Goal: Download file/media

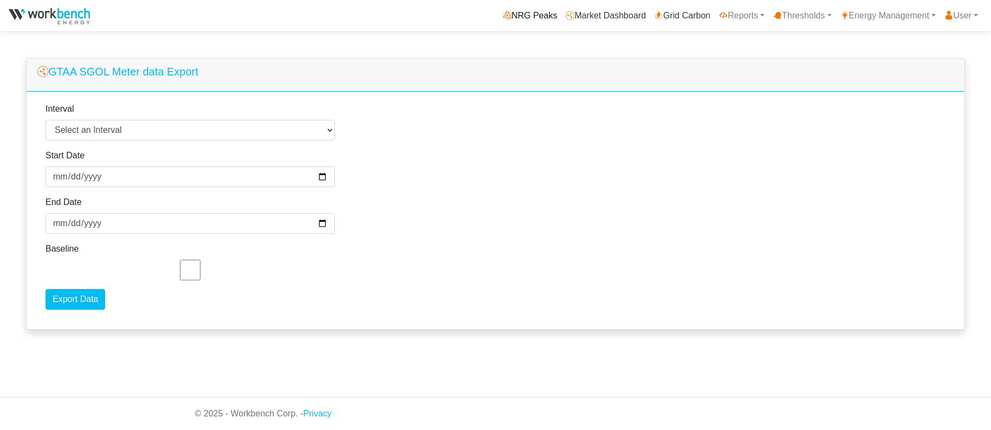
click at [519, 16] on link "NRG Peaks" at bounding box center [530, 16] width 63 height 22
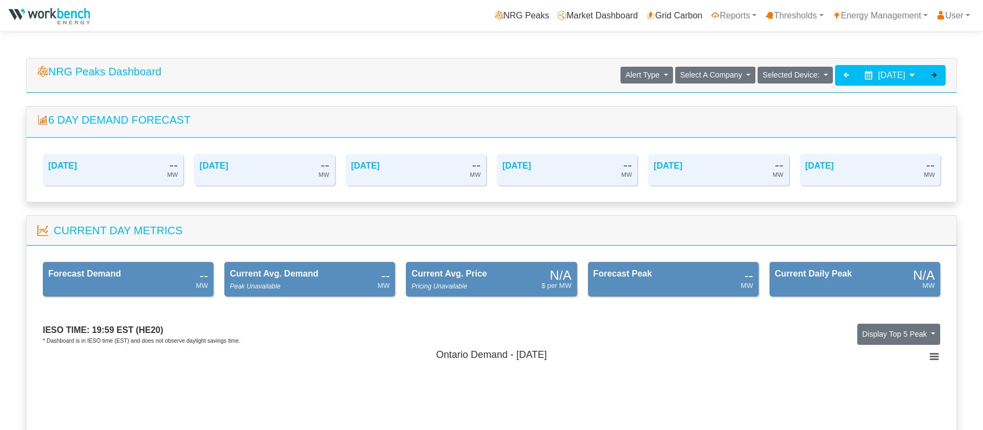
click at [933, 75] on icon at bounding box center [934, 74] width 9 height 9
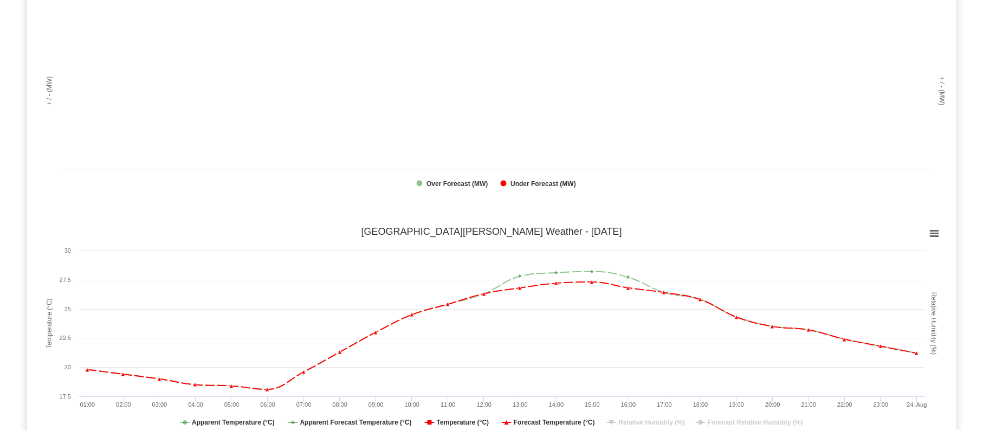
scroll to position [867, 0]
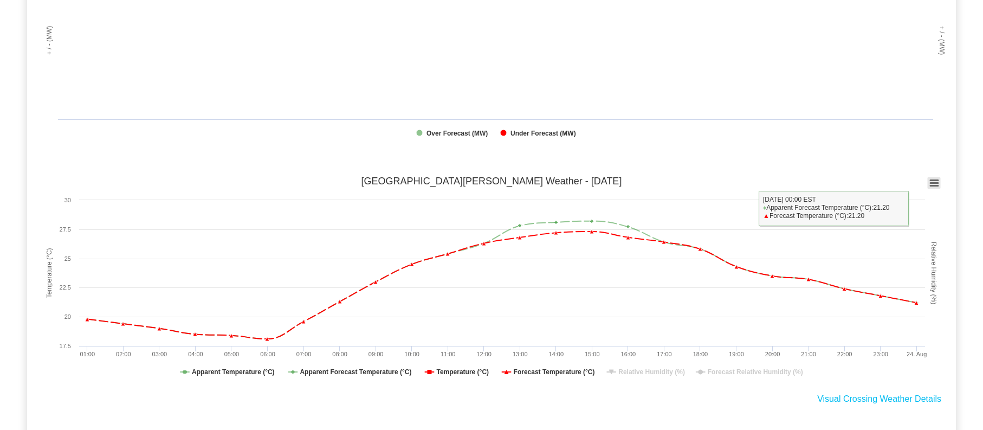
click at [934, 183] on icon at bounding box center [935, 182] width 8 height 5
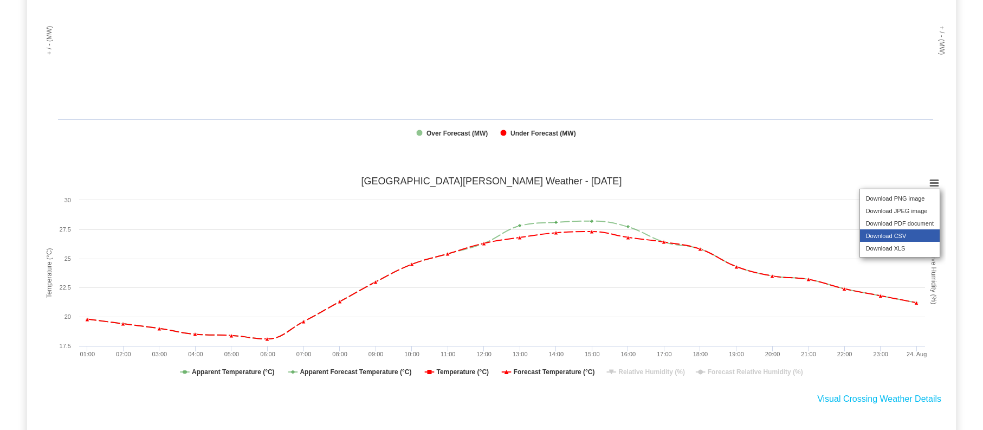
click at [900, 242] on li "Download CSV" at bounding box center [900, 235] width 80 height 12
